Goal: Transaction & Acquisition: Purchase product/service

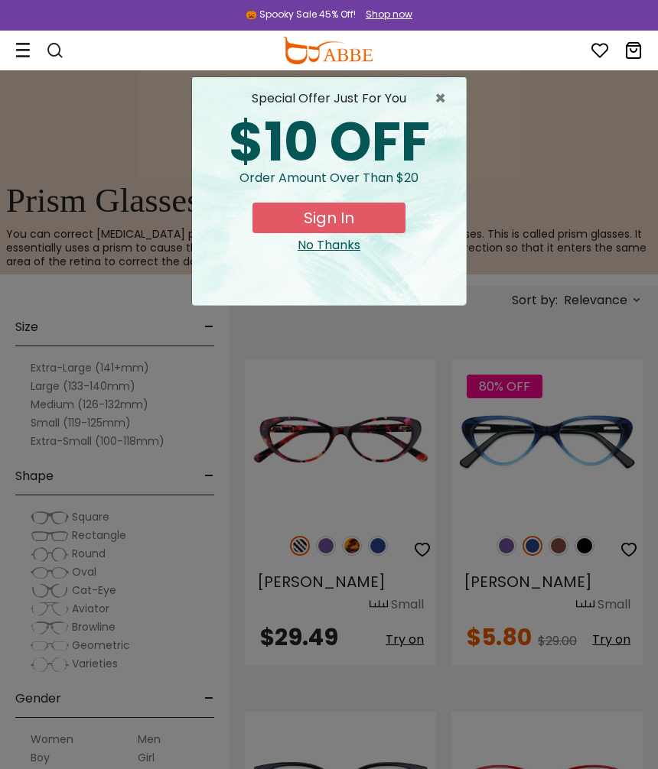
scroll to position [376, 0]
click at [442, 97] on span "×" at bounding box center [443, 98] width 19 height 18
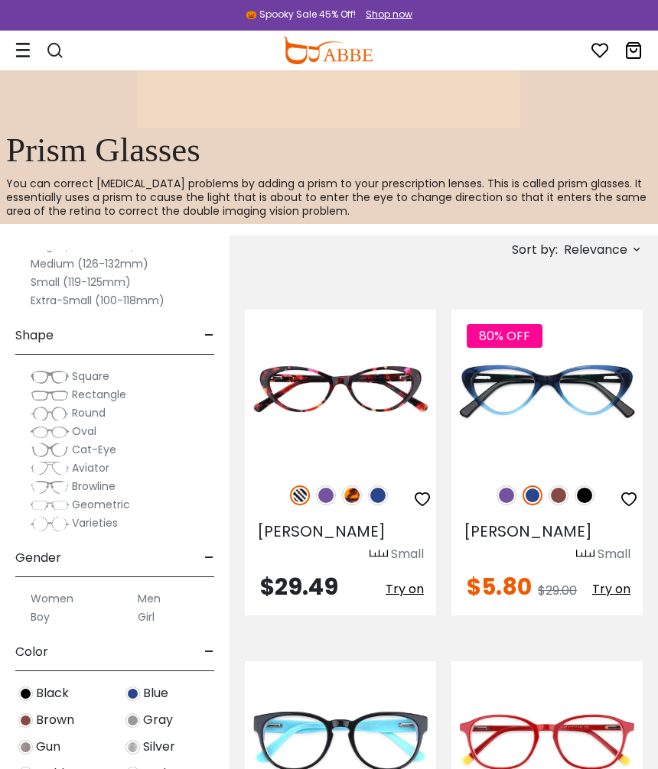
scroll to position [92, 0]
click at [41, 691] on span "Black" at bounding box center [52, 692] width 33 height 18
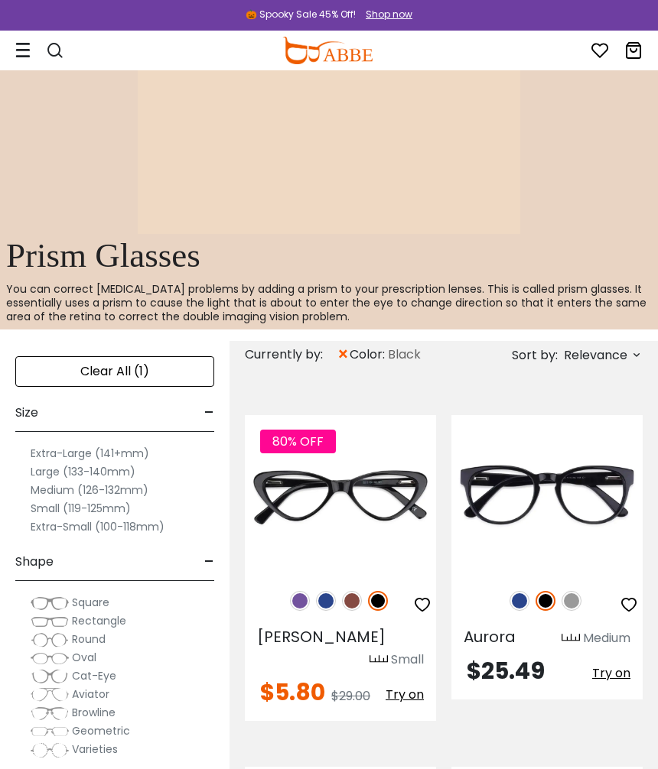
scroll to position [320, 0]
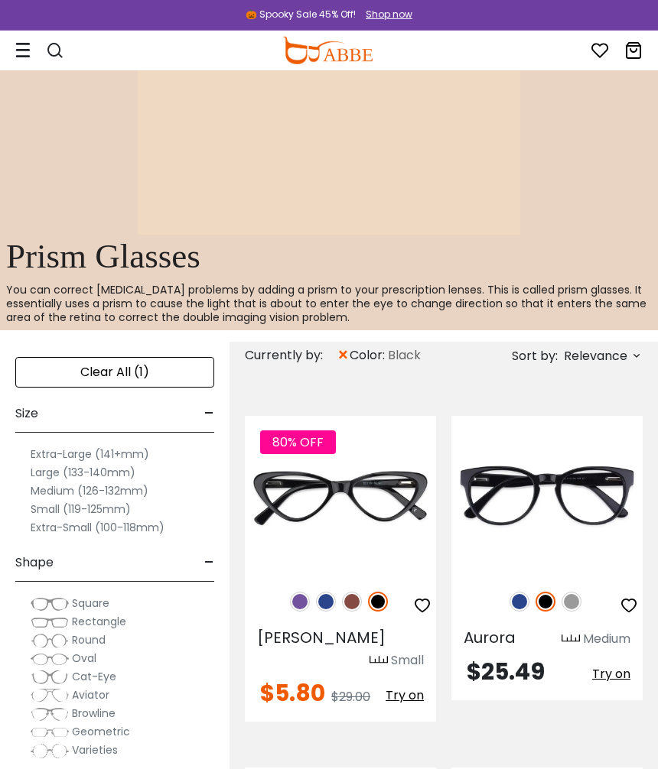
click at [63, 489] on label "Medium (126-132mm)" at bounding box center [90, 491] width 118 height 18
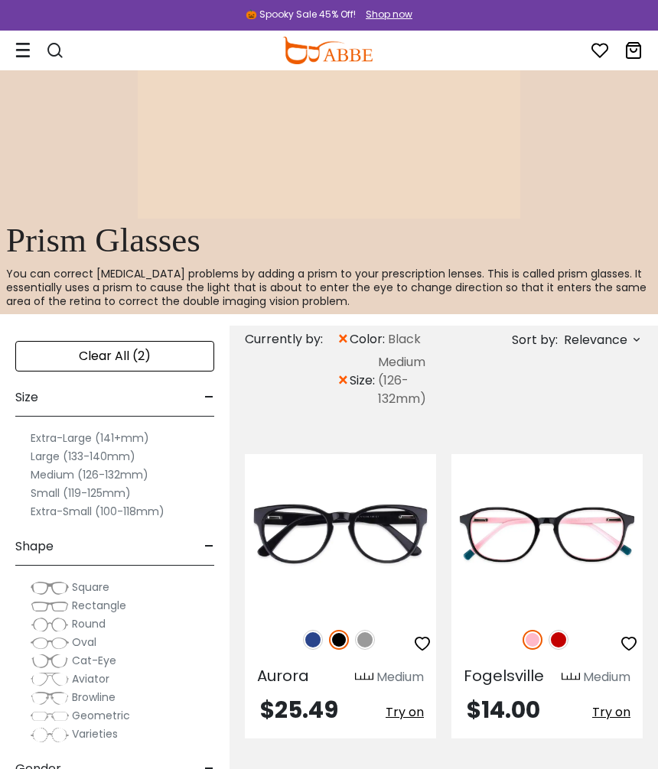
scroll to position [336, 0]
click at [54, 455] on label "Large (133-140mm)" at bounding box center [83, 456] width 105 height 18
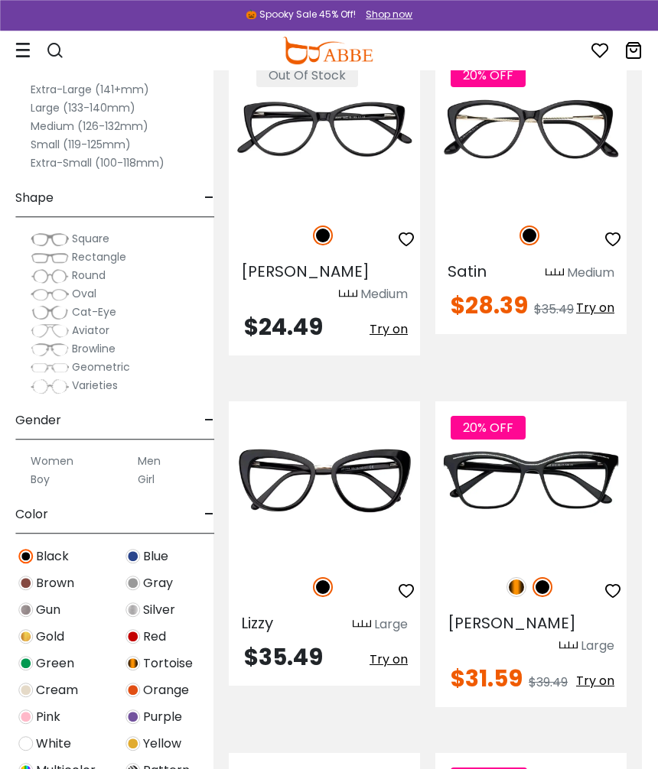
scroll to position [4561, 16]
click at [0, 0] on img at bounding box center [0, 0] width 0 height 0
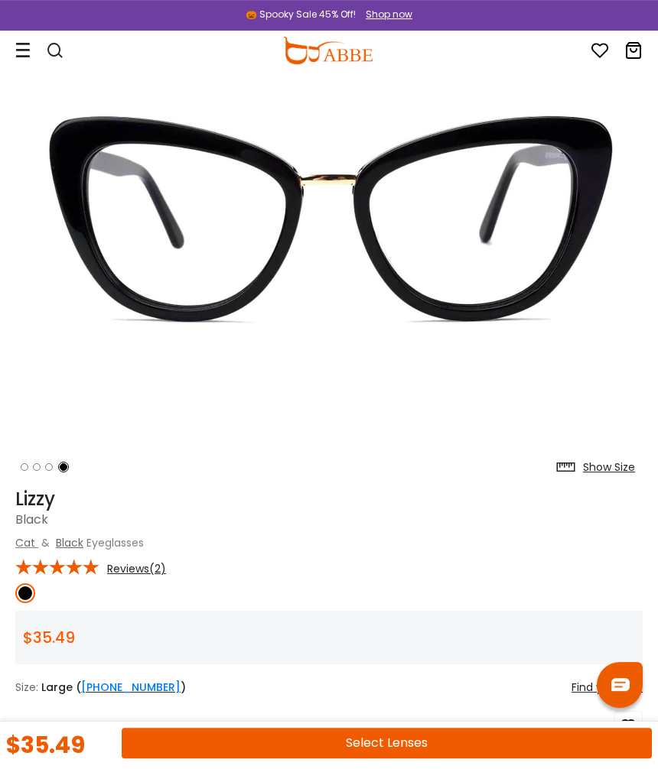
scroll to position [154, 0]
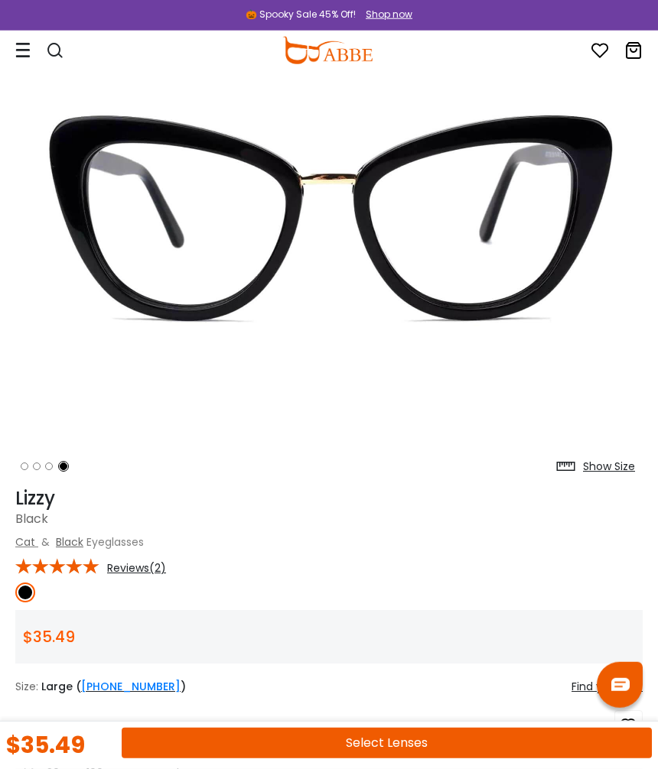
click at [154, 572] on span "Reviews(2)" at bounding box center [136, 568] width 59 height 14
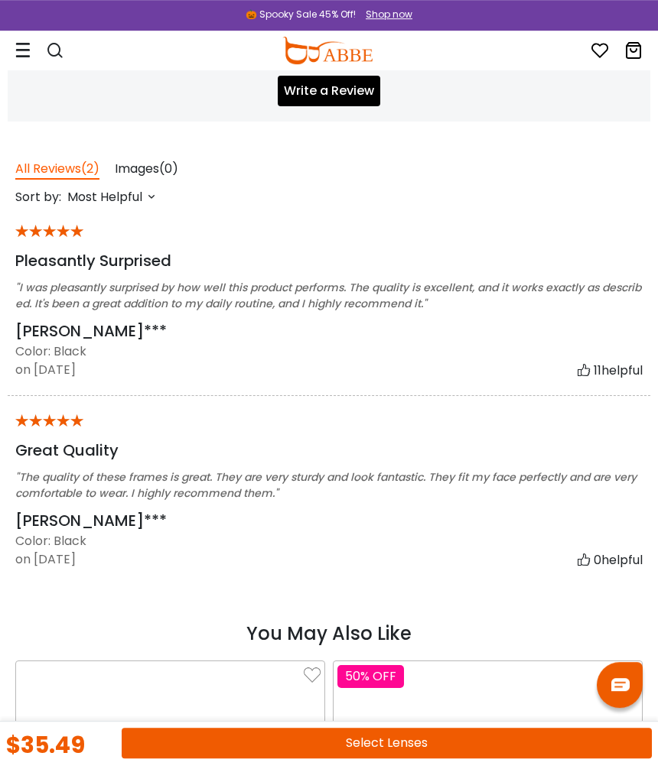
scroll to position [2608, 0]
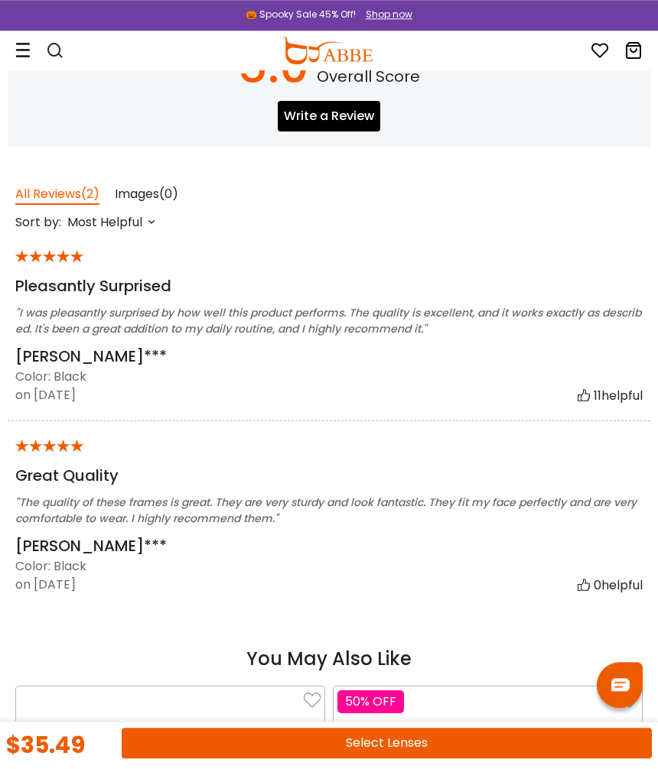
click at [406, 746] on button "Select Lenses" at bounding box center [387, 743] width 530 height 31
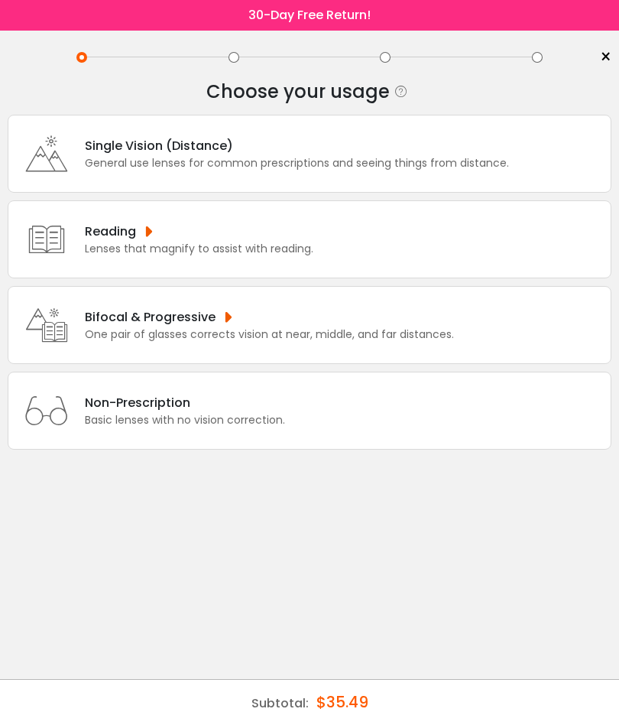
click at [313, 341] on div "One pair of glasses corrects vision at near, middle, and far distances." at bounding box center [269, 335] width 369 height 16
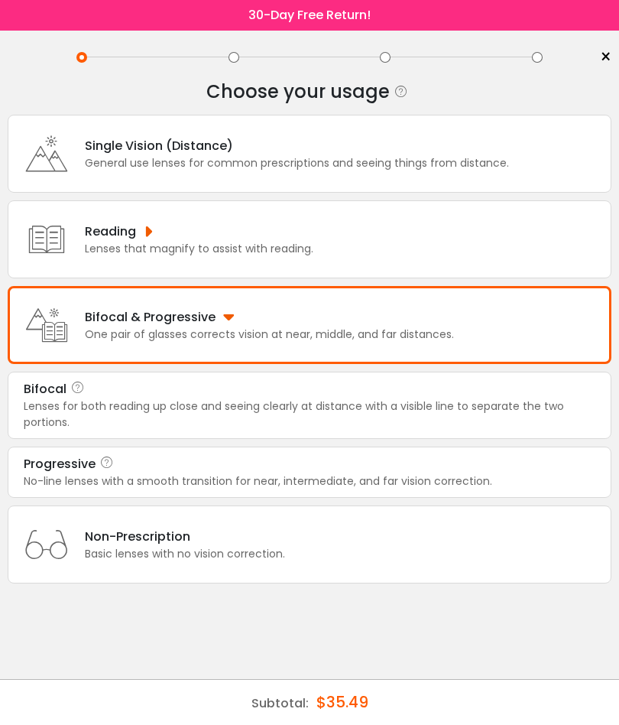
click at [183, 473] on div "Progressive" at bounding box center [310, 464] width 572 height 18
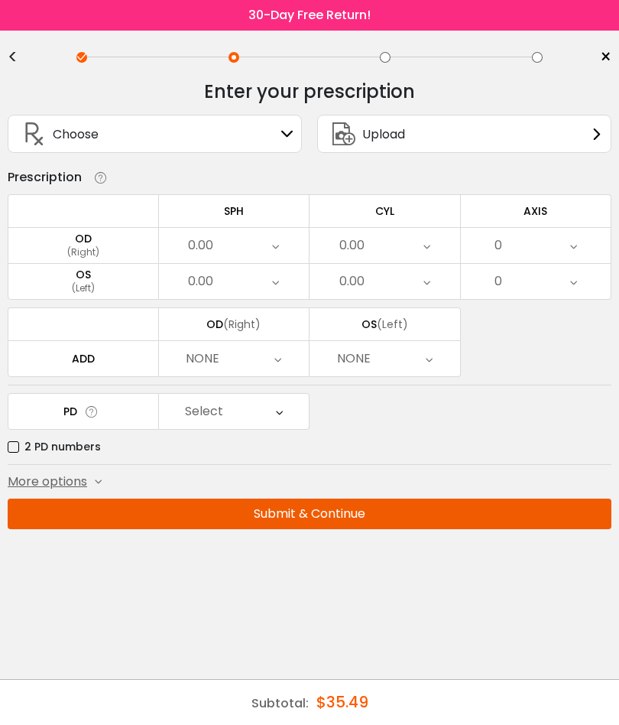
click at [70, 481] on span "More options" at bounding box center [48, 482] width 80 height 18
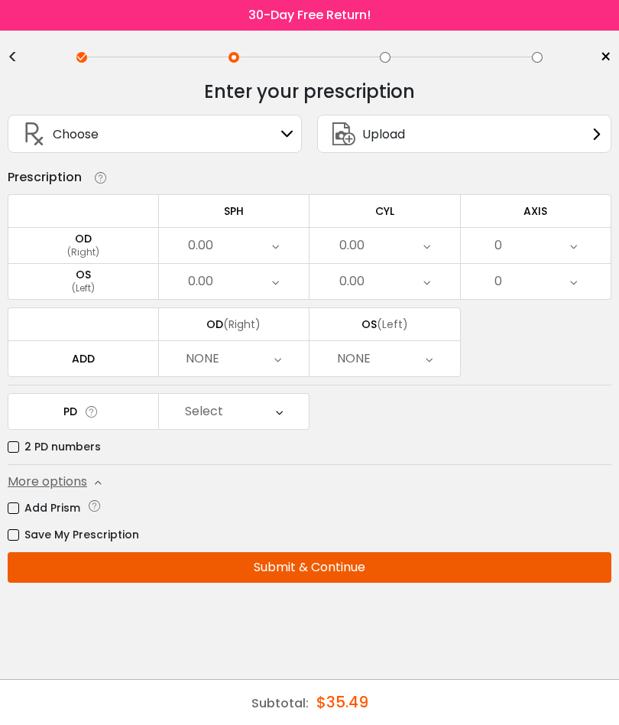
click at [21, 517] on label "Add Prism" at bounding box center [44, 508] width 73 height 19
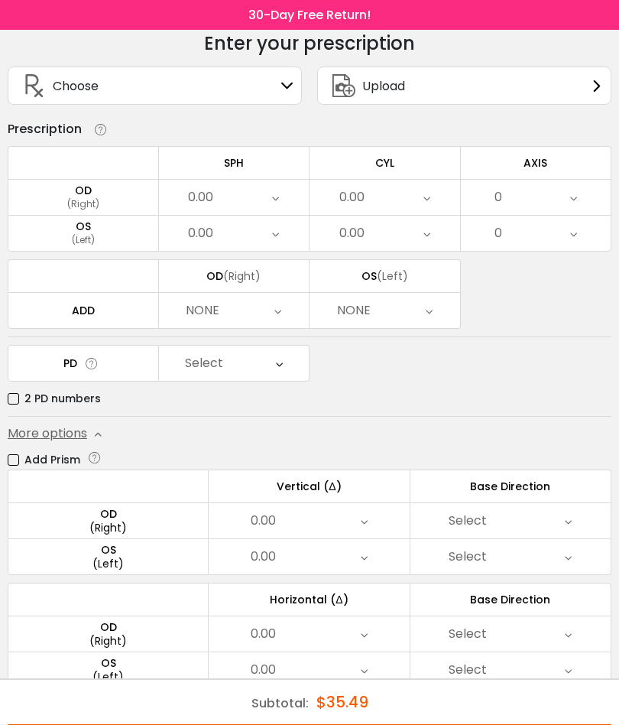
scroll to position [73, 0]
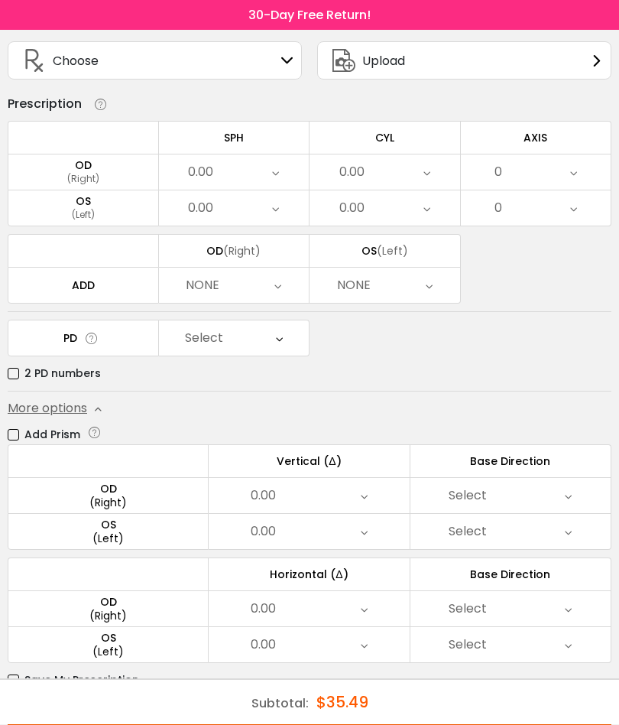
click at [576, 505] on div "Select" at bounding box center [511, 496] width 200 height 35
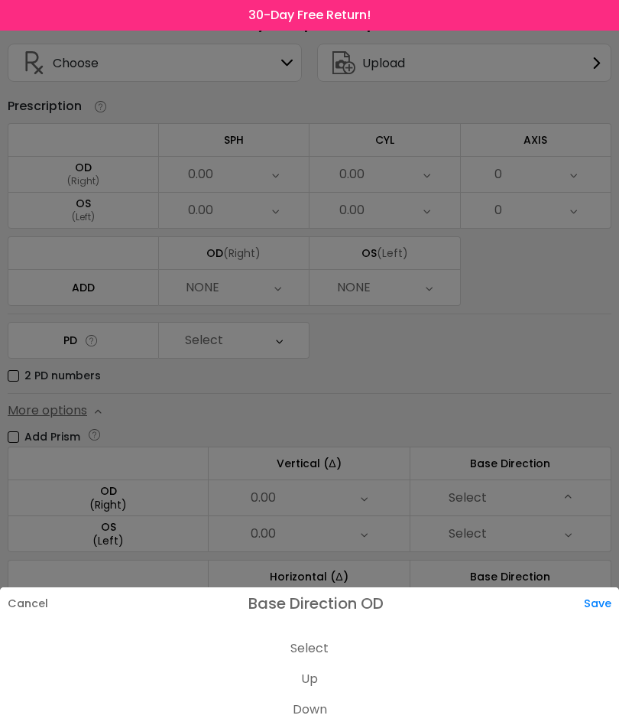
scroll to position [70, 0]
click at [610, 619] on div "Save" at bounding box center [601, 603] width 35 height 32
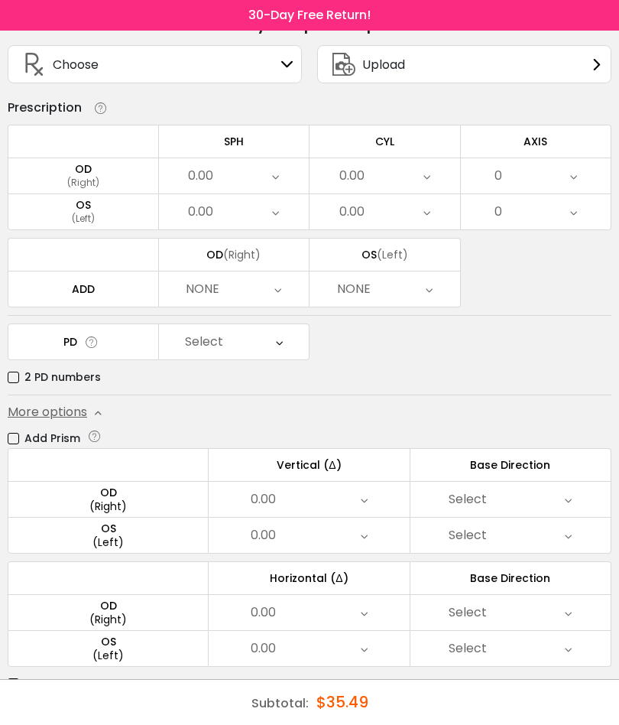
click at [571, 619] on icon at bounding box center [568, 612] width 7 height 35
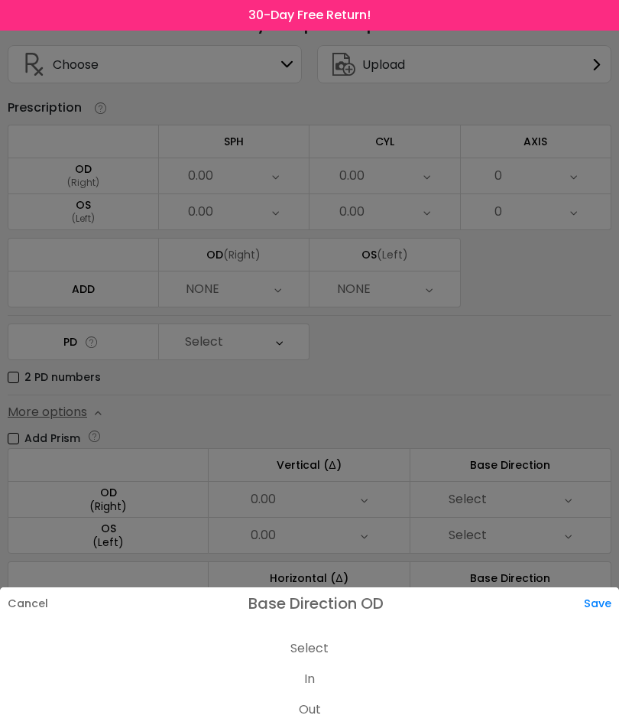
click at [312, 694] on li "In" at bounding box center [309, 679] width 619 height 31
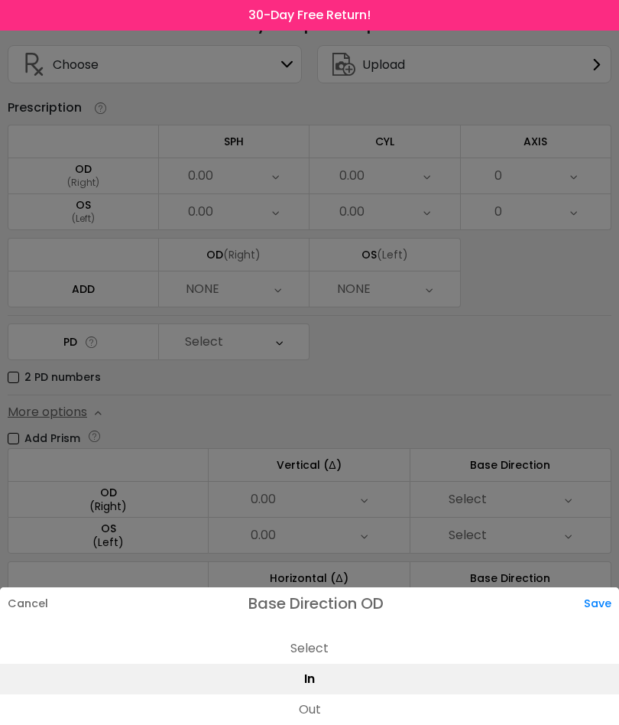
click at [616, 619] on div "Save" at bounding box center [601, 603] width 35 height 32
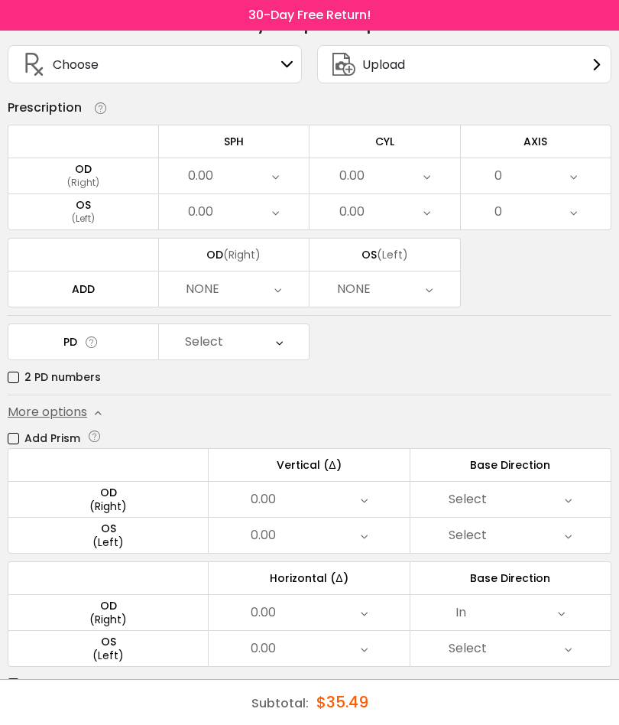
click at [570, 657] on icon at bounding box center [568, 648] width 7 height 35
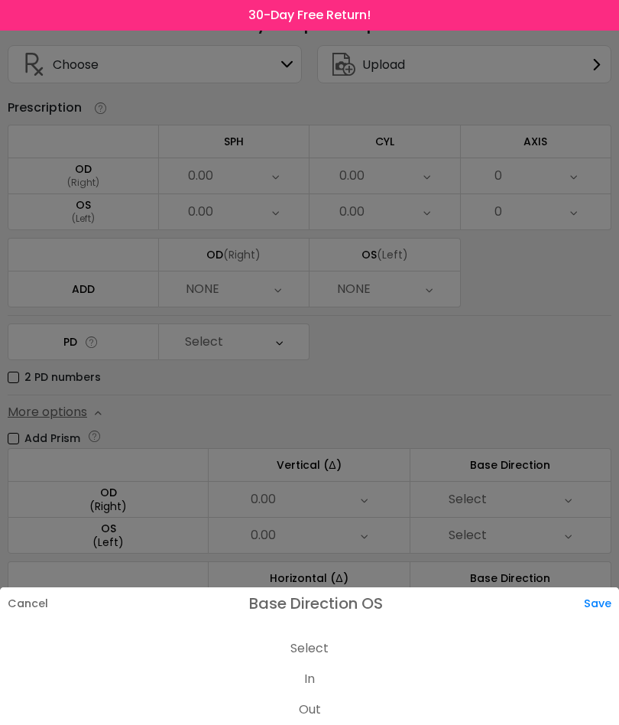
click at [318, 694] on li "In" at bounding box center [309, 679] width 619 height 31
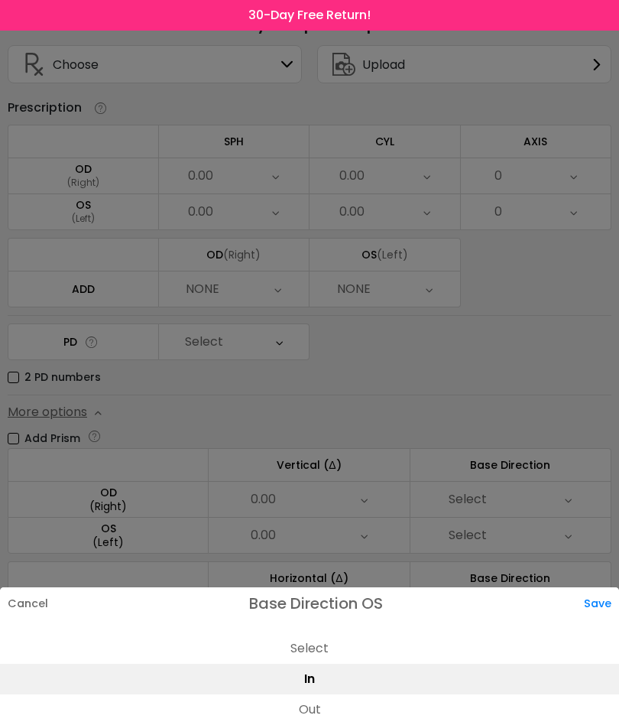
click at [608, 619] on div "Save" at bounding box center [601, 603] width 35 height 32
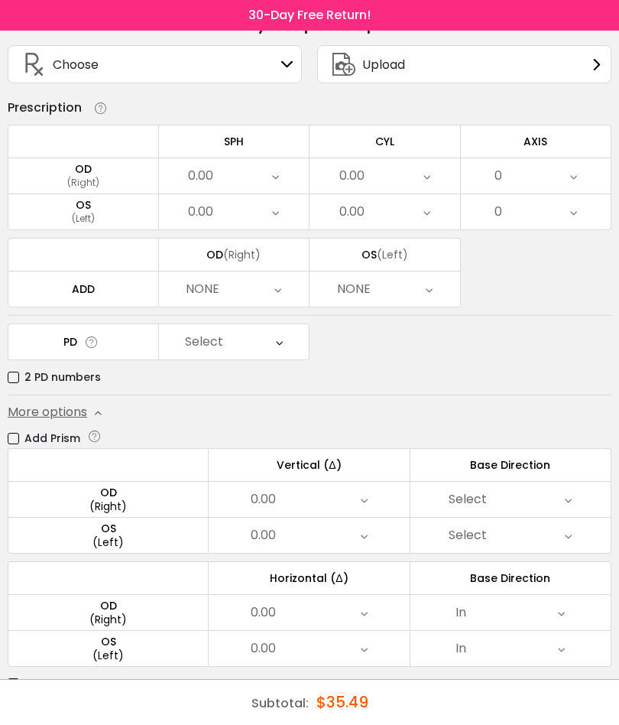
click at [364, 619] on icon at bounding box center [364, 612] width 7 height 35
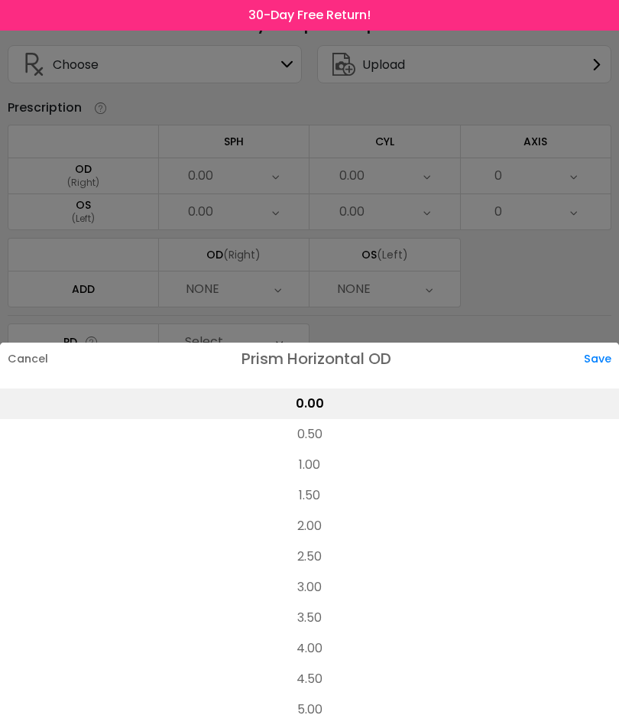
scroll to position [73, 0]
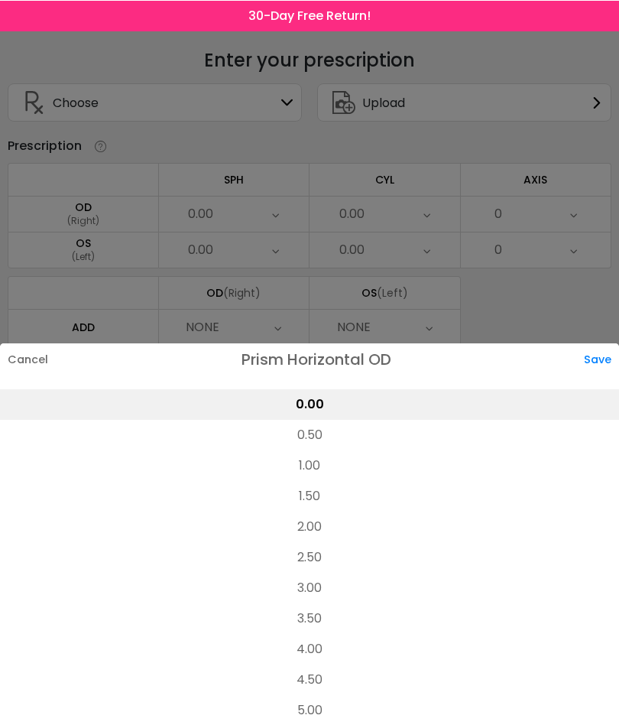
click at [312, 480] on li "1.00" at bounding box center [309, 465] width 619 height 31
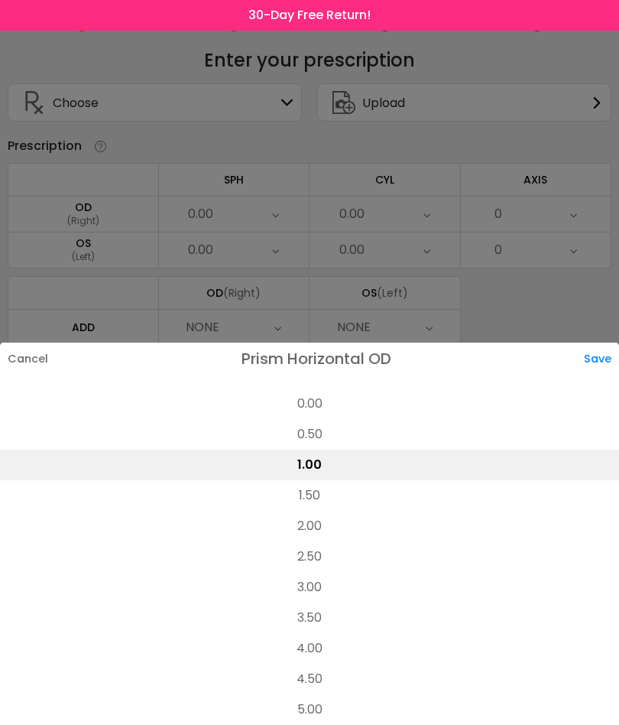
click at [607, 375] on div "Save" at bounding box center [601, 359] width 35 height 32
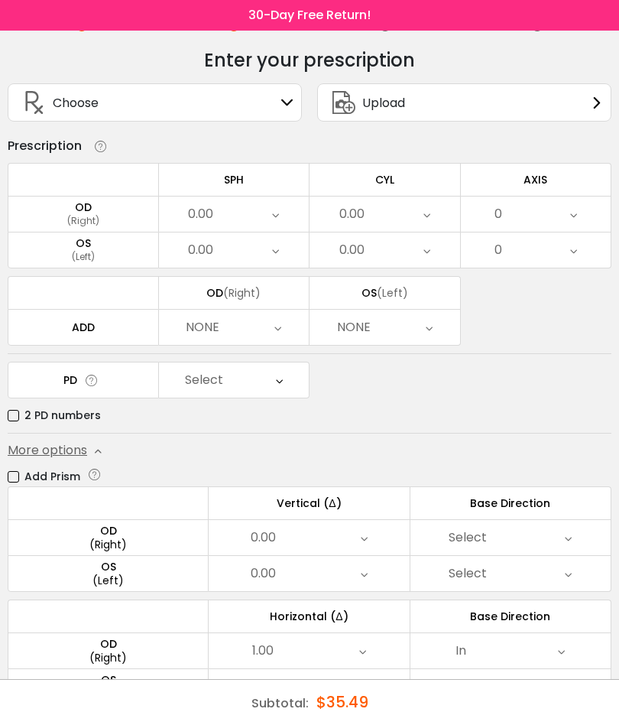
scroll to position [73, 0]
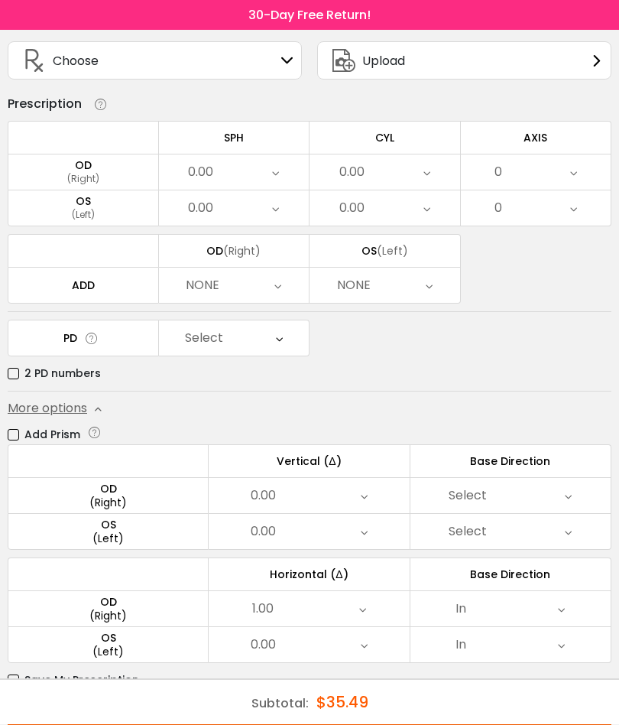
click at [341, 720] on button "Submit & Continue" at bounding box center [310, 713] width 604 height 31
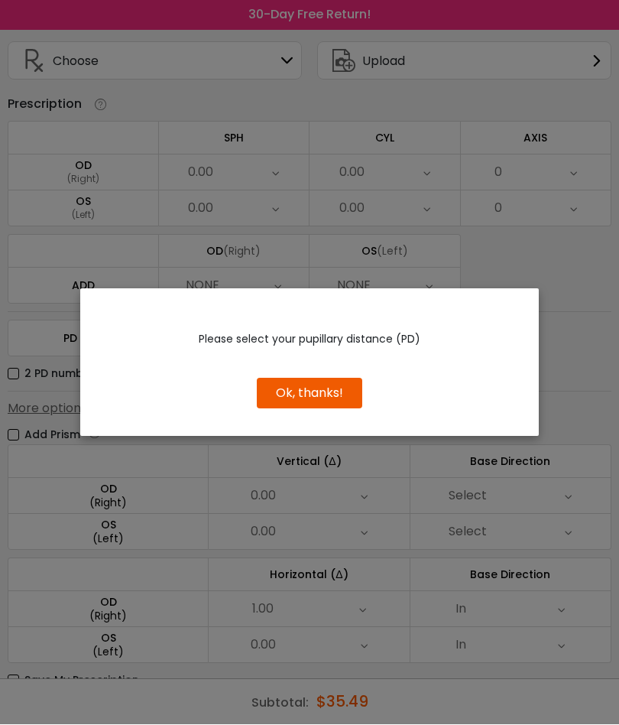
click at [326, 409] on button "Ok, thanks!" at bounding box center [310, 394] width 106 height 31
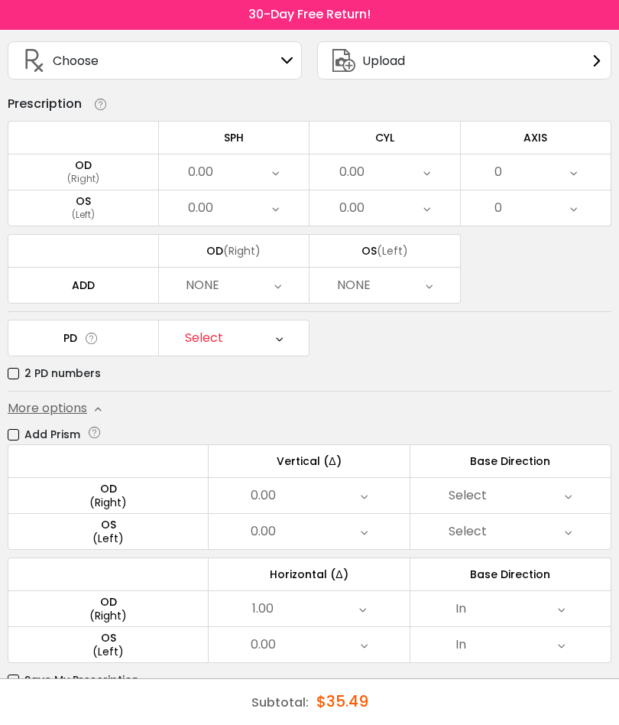
click at [21, 377] on label "2 PD numbers" at bounding box center [54, 374] width 93 height 19
click at [284, 347] on icon at bounding box center [282, 338] width 7 height 35
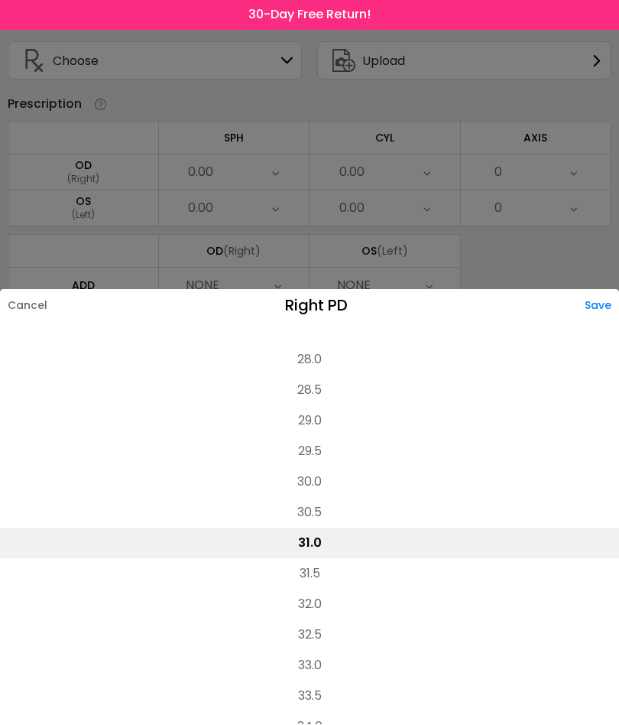
click at [606, 322] on div "Save" at bounding box center [602, 306] width 34 height 32
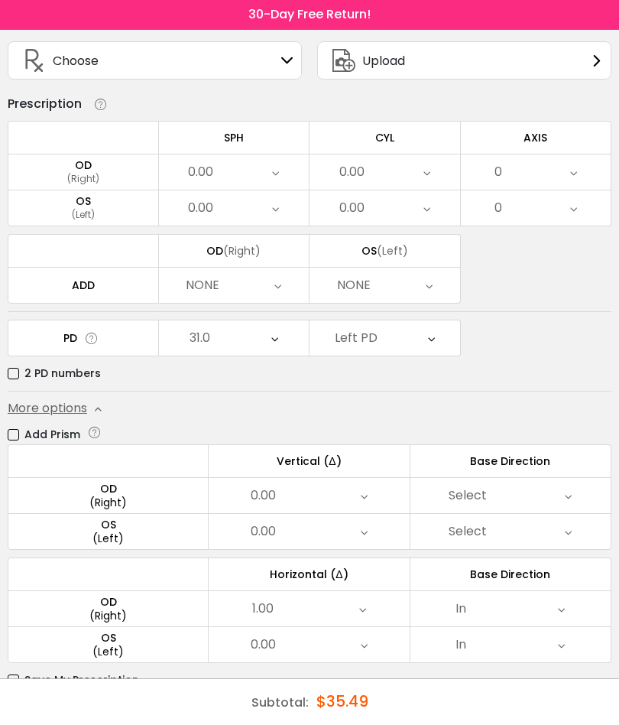
click at [433, 346] on icon at bounding box center [431, 338] width 7 height 35
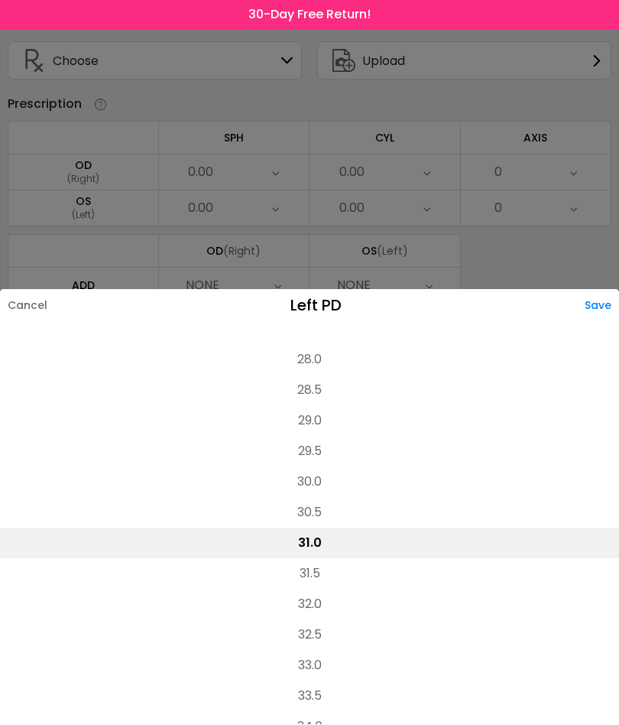
click at [320, 559] on li "31.0" at bounding box center [309, 543] width 619 height 31
click at [604, 322] on div "Save" at bounding box center [602, 306] width 34 height 32
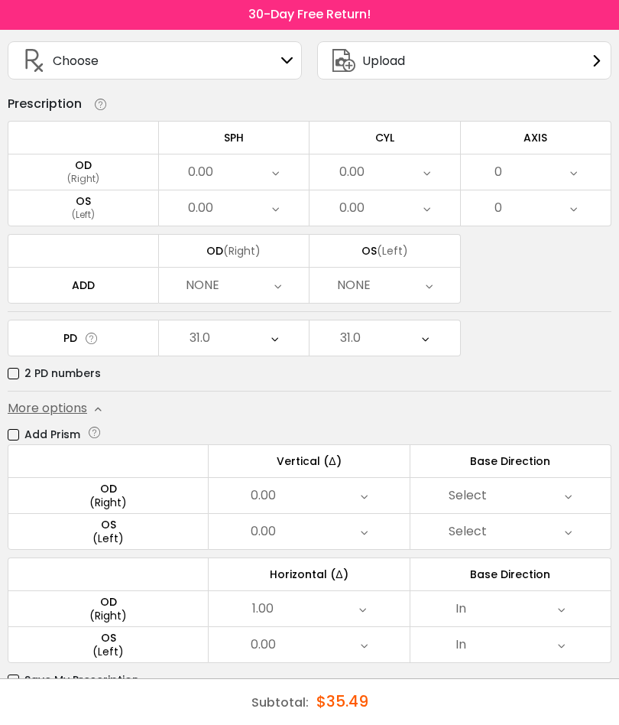
click at [340, 715] on button "Submit & Continue" at bounding box center [310, 713] width 604 height 31
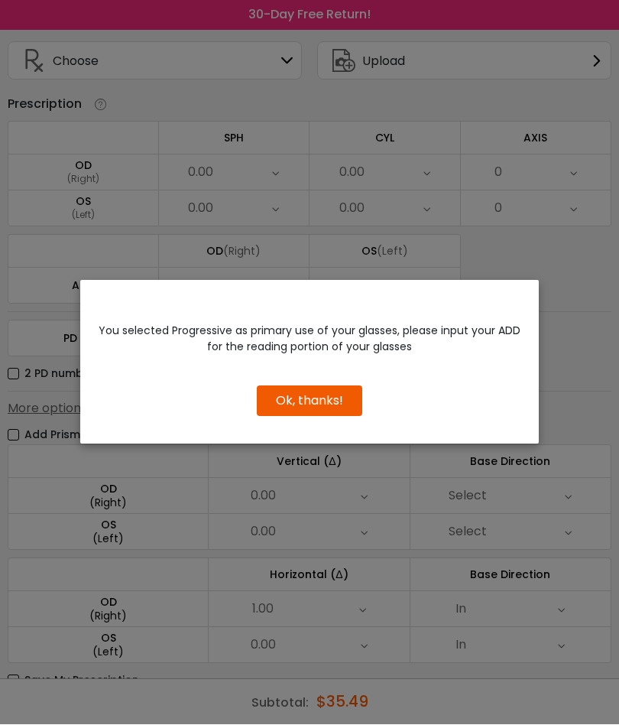
click at [330, 417] on button "Ok, thanks!" at bounding box center [310, 401] width 106 height 31
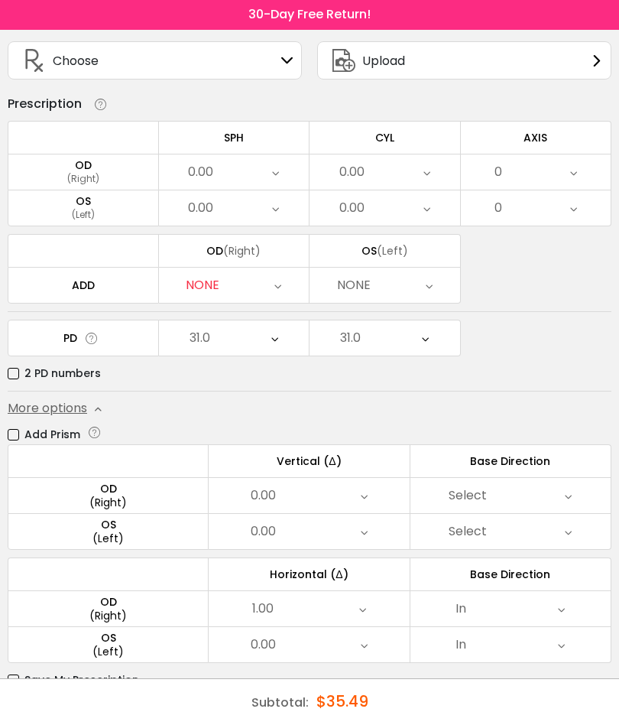
click at [275, 295] on icon at bounding box center [278, 285] width 7 height 35
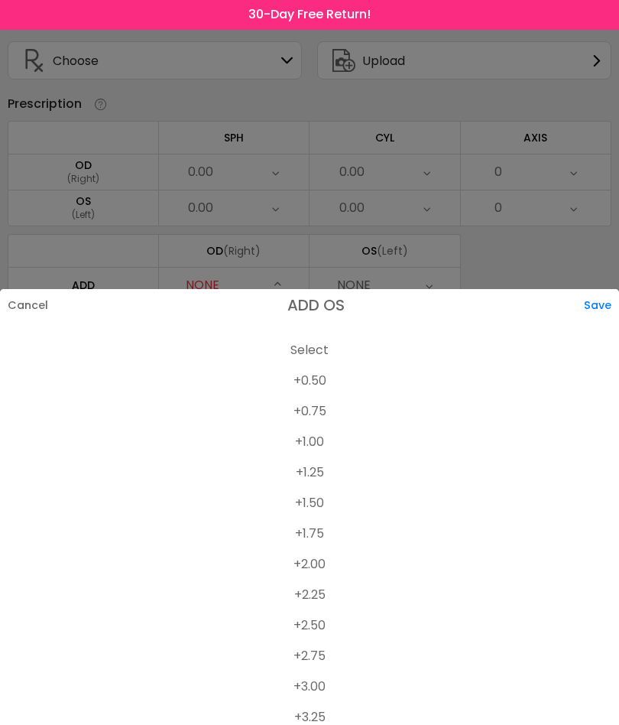
click at [322, 580] on li "+2.00" at bounding box center [309, 565] width 619 height 31
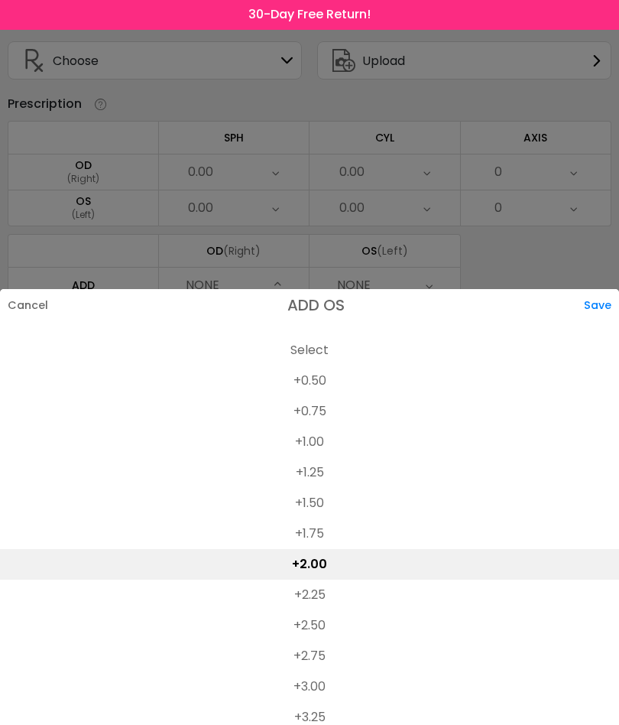
click at [435, 290] on div at bounding box center [309, 362] width 619 height 725
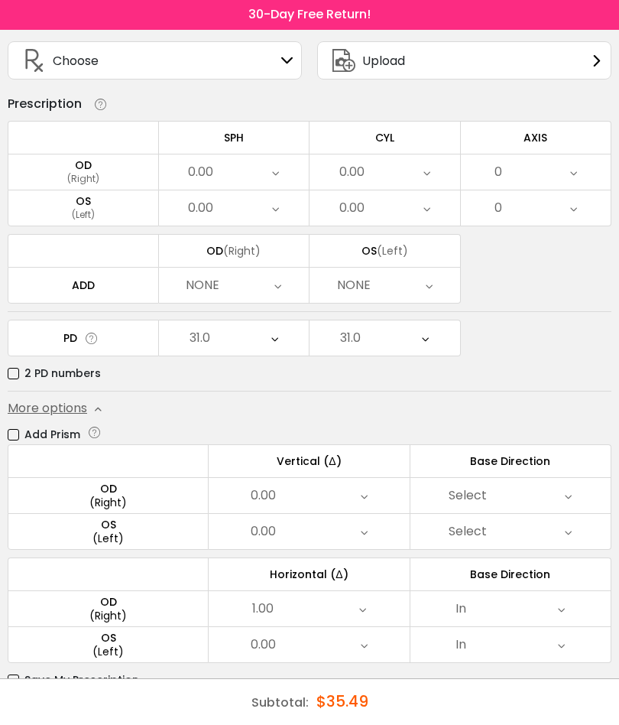
click at [438, 285] on div "NONE" at bounding box center [385, 285] width 151 height 35
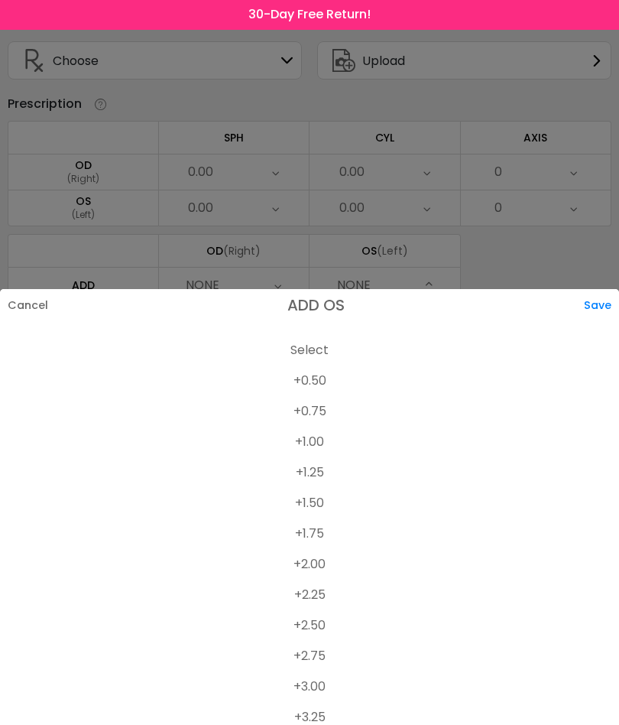
click at [317, 519] on li "+1.50" at bounding box center [309, 504] width 619 height 31
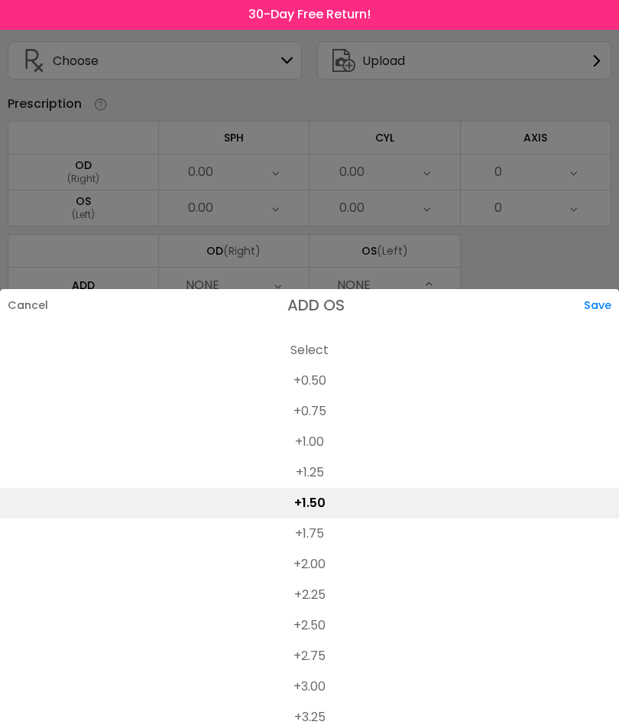
click at [602, 322] on div "Save" at bounding box center [601, 306] width 35 height 32
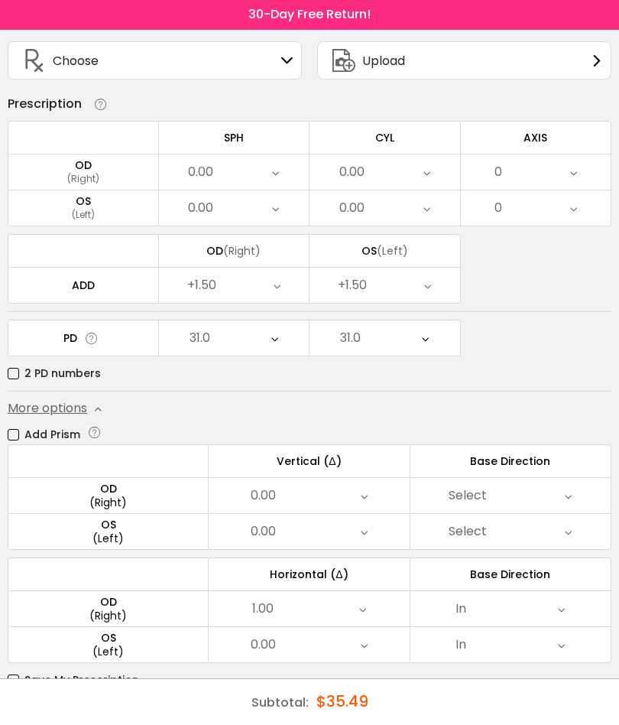
click at [350, 714] on button "Submit & Continue" at bounding box center [310, 713] width 604 height 31
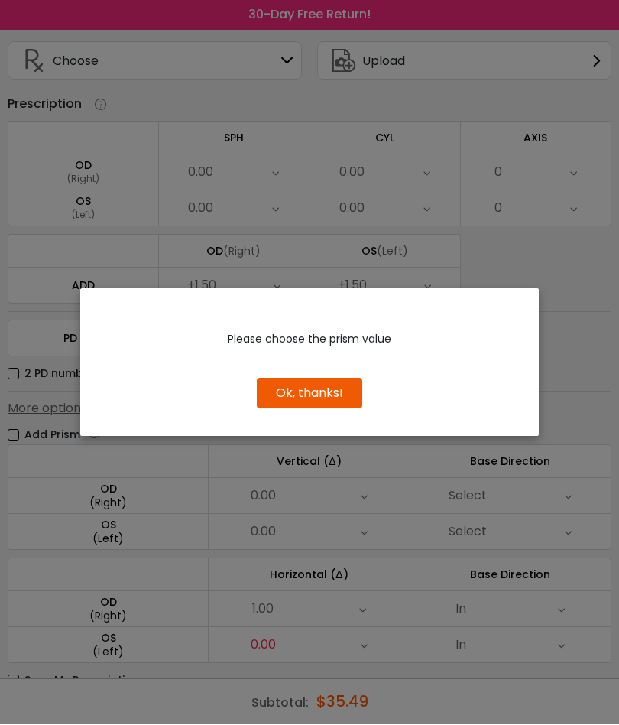
click at [322, 409] on button "Ok, thanks!" at bounding box center [310, 394] width 106 height 31
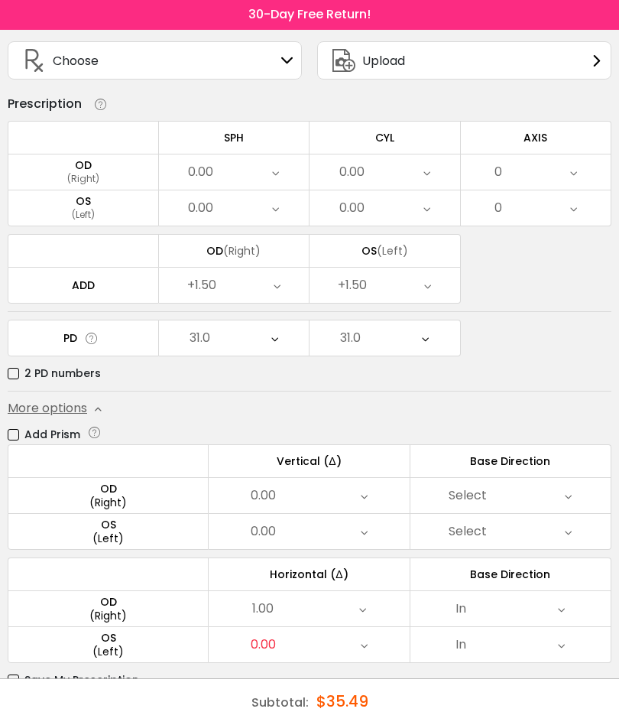
click at [372, 649] on div "0.00" at bounding box center [309, 645] width 200 height 35
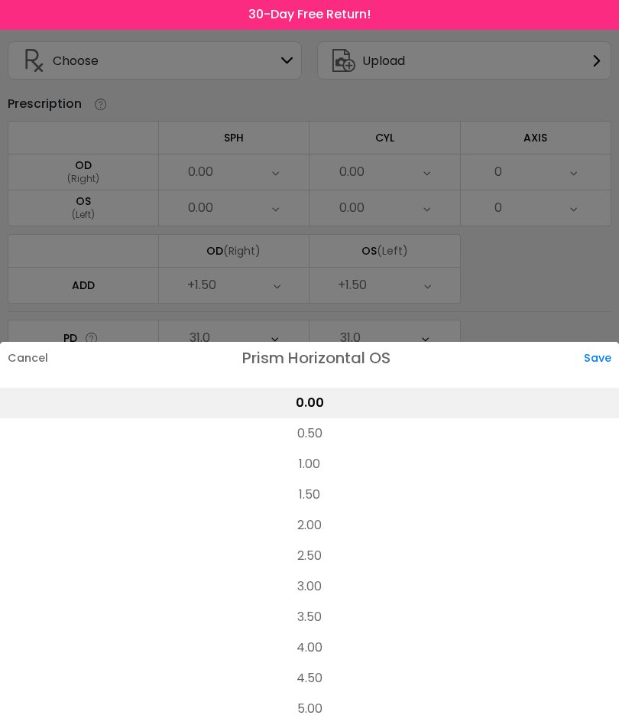
click at [320, 480] on li "1.00" at bounding box center [309, 465] width 619 height 31
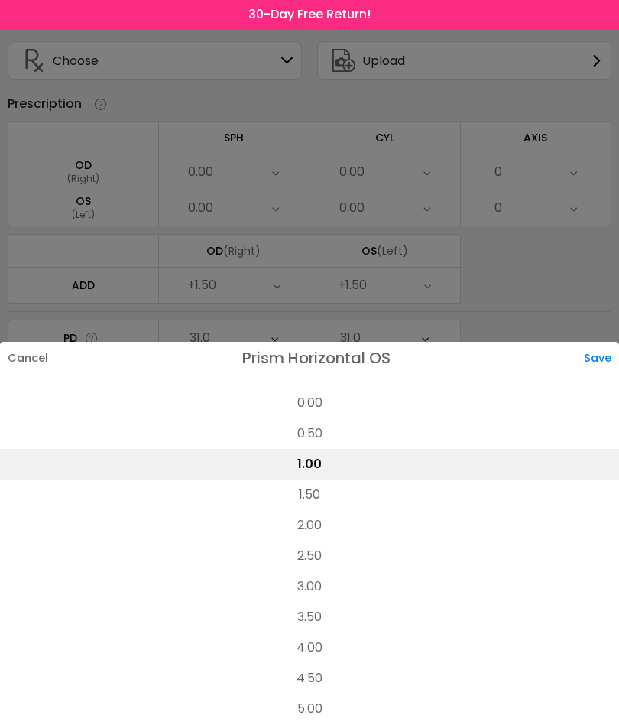
click at [600, 375] on div "Save" at bounding box center [601, 359] width 35 height 32
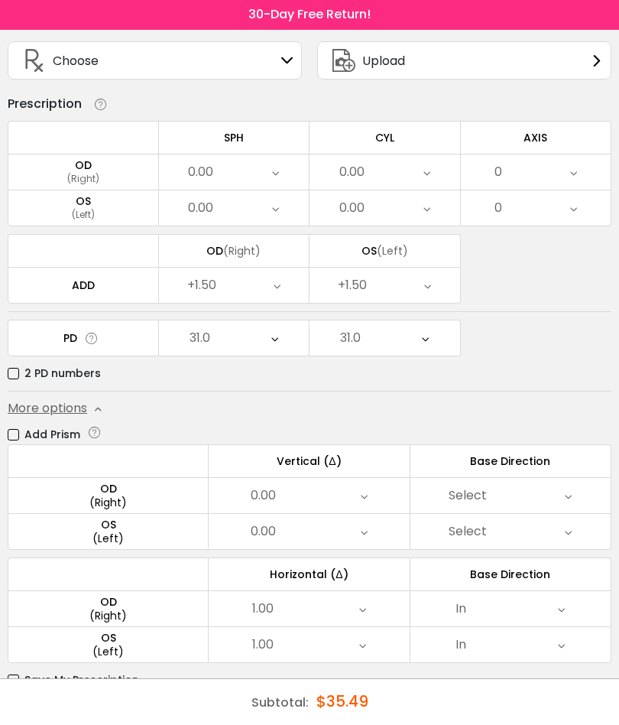
click at [519, 501] on div "Select" at bounding box center [511, 496] width 200 height 35
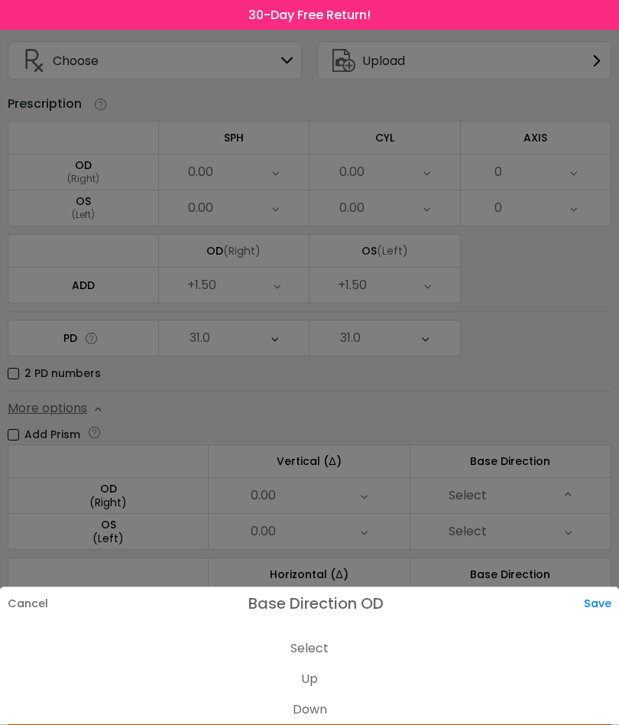
scroll to position [73, 0]
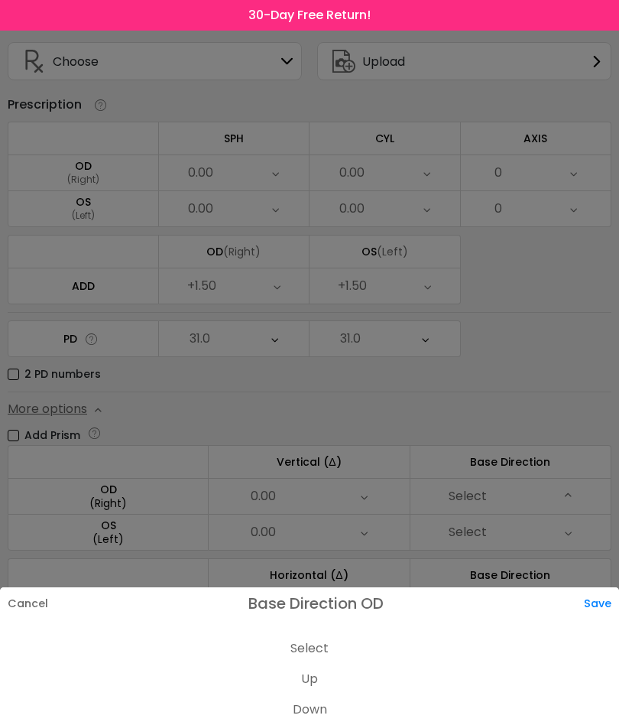
click at [559, 386] on div at bounding box center [309, 362] width 619 height 725
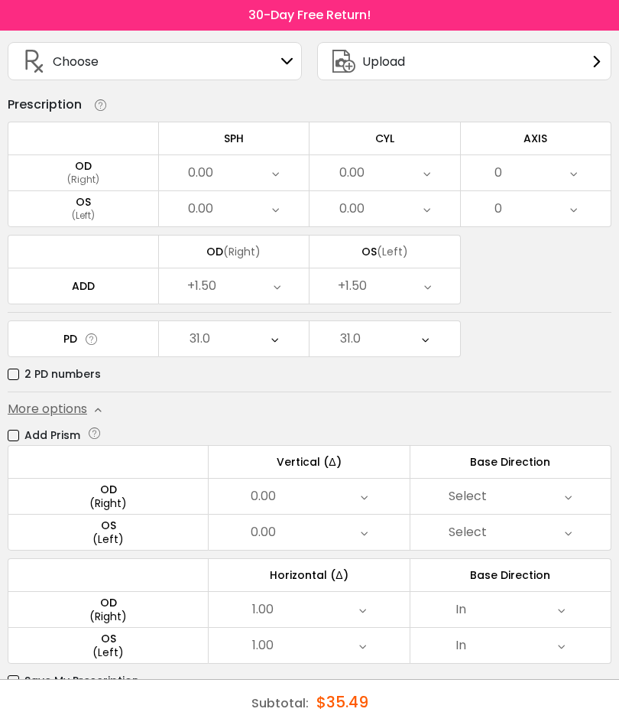
click at [386, 717] on button "Submit & Continue" at bounding box center [310, 713] width 604 height 31
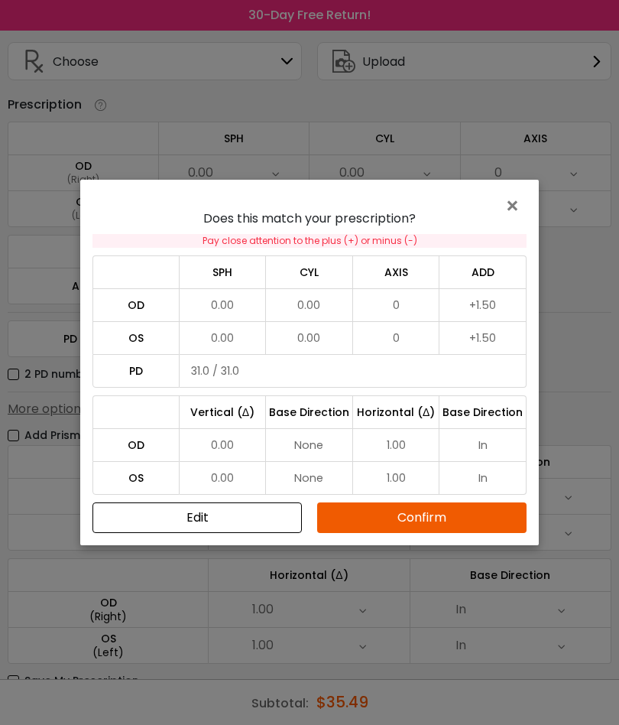
click at [420, 533] on button "Confirm" at bounding box center [422, 517] width 210 height 31
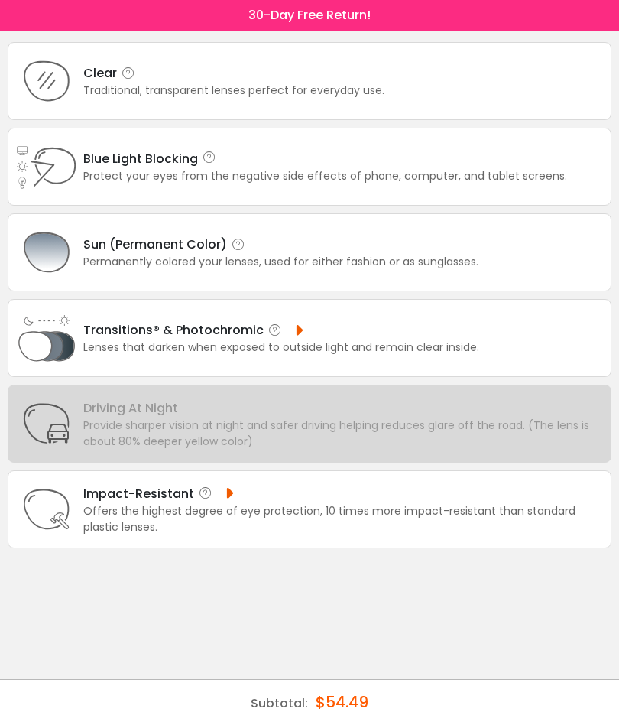
scroll to position [0, 0]
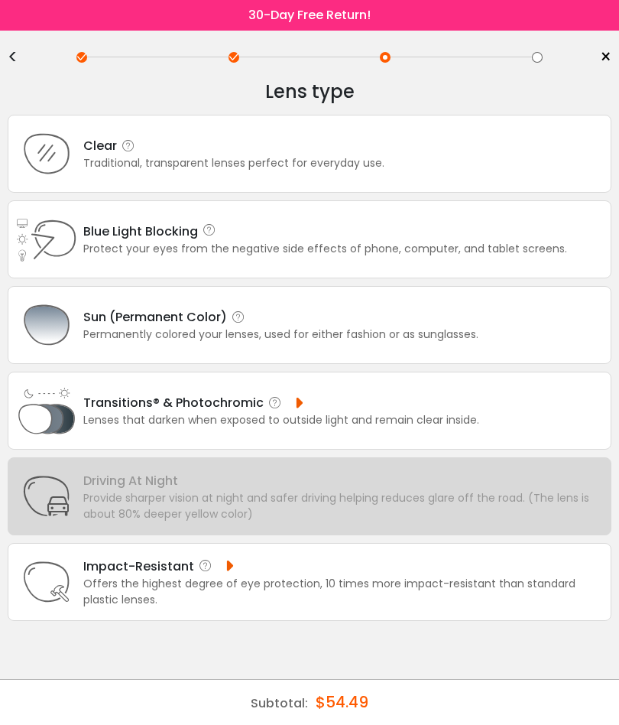
click at [295, 160] on div "Traditional, transparent lenses perfect for everyday use." at bounding box center [233, 163] width 301 height 16
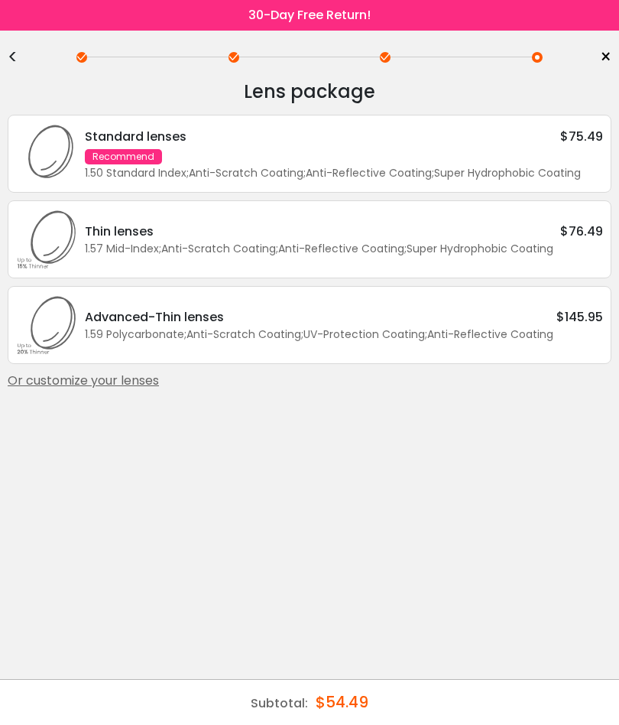
click at [125, 390] on div "Or customize your lenses" at bounding box center [310, 381] width 604 height 18
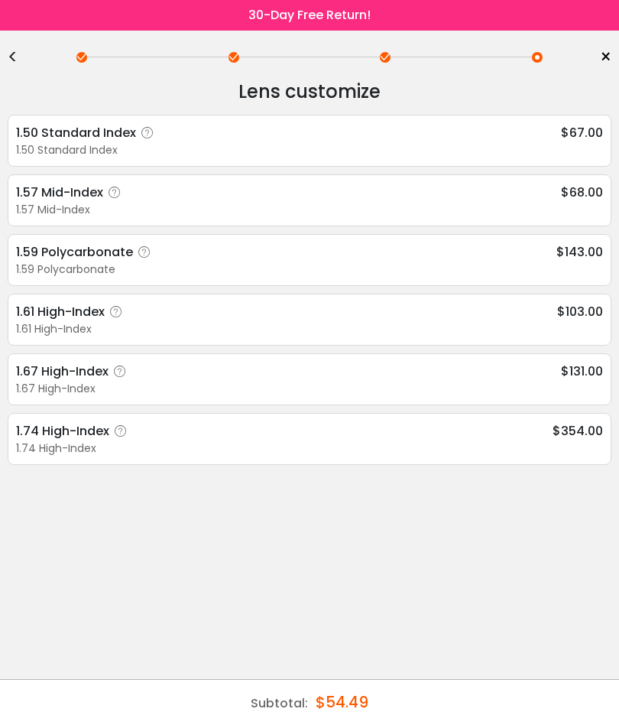
click at [255, 208] on div "1.57 Mid-Index" at bounding box center [309, 210] width 587 height 16
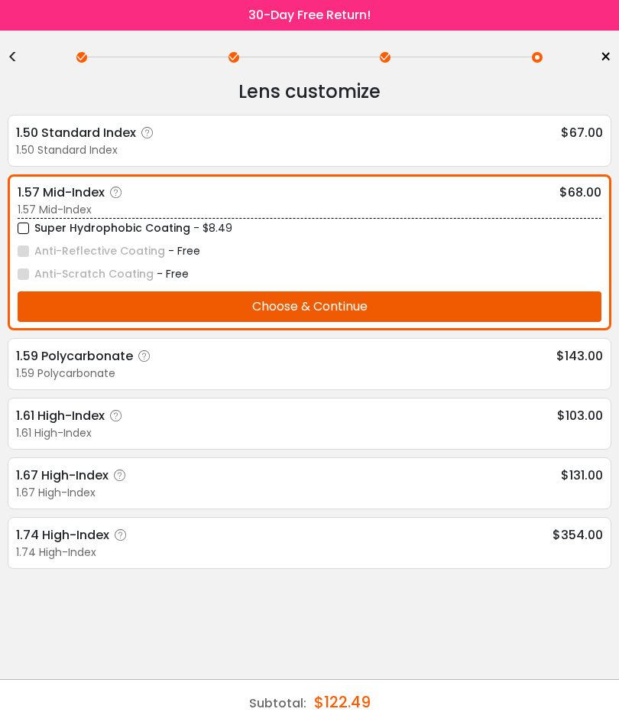
click at [334, 304] on button "Choose & Continue" at bounding box center [310, 306] width 584 height 31
